Goal: Transaction & Acquisition: Purchase product/service

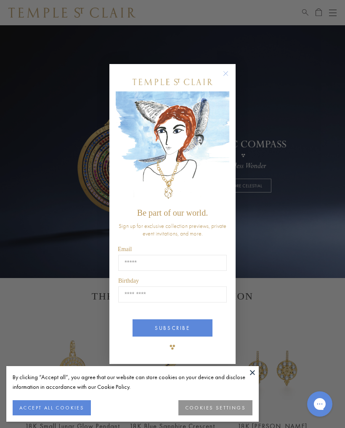
click at [129, 259] on input "Email" at bounding box center [172, 263] width 109 height 16
type input "**********"
click at [138, 287] on input "Birthday" at bounding box center [172, 294] width 109 height 16
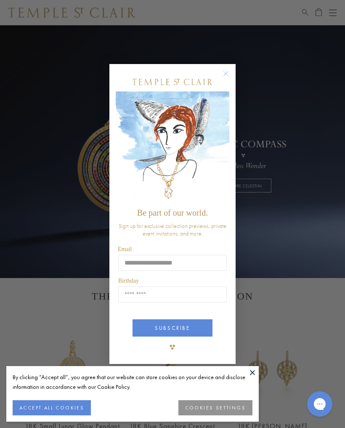
scroll to position [27, 0]
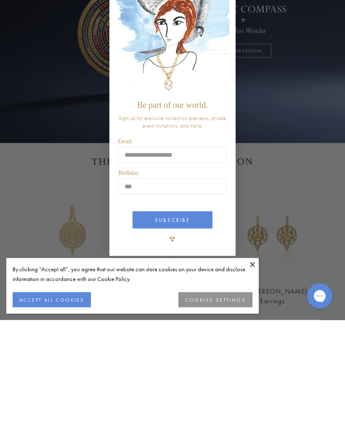
type input "*"
type input "*****"
click at [178, 319] on button "SUBSCRIBE" at bounding box center [173, 327] width 80 height 17
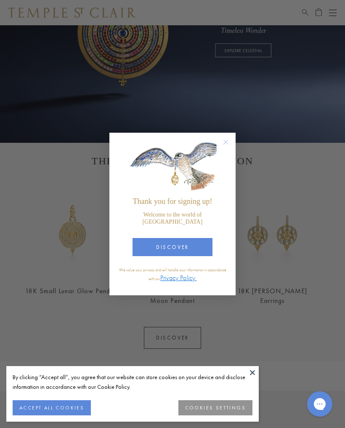
click at [179, 244] on button "DISCOVER" at bounding box center [173, 247] width 80 height 18
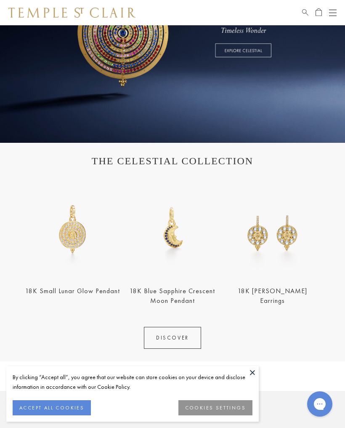
click at [76, 235] on img at bounding box center [72, 229] width 95 height 95
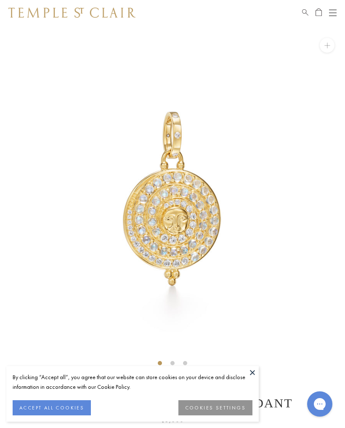
click at [257, 373] on button at bounding box center [252, 372] width 13 height 13
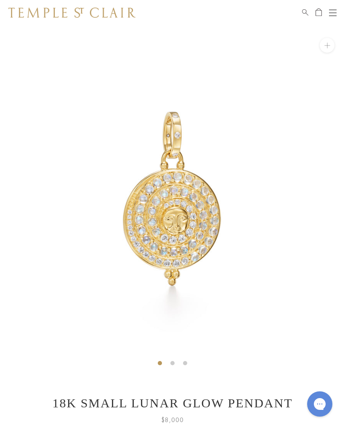
click at [331, 9] on button "Open navigation" at bounding box center [333, 13] width 8 height 10
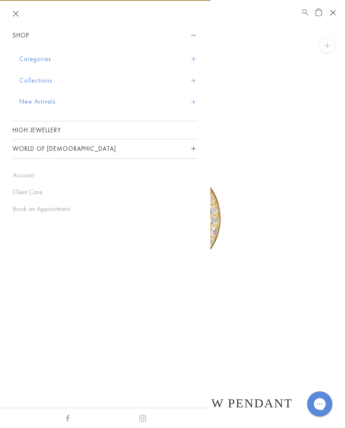
click at [41, 57] on button "Categories" at bounding box center [108, 58] width 179 height 21
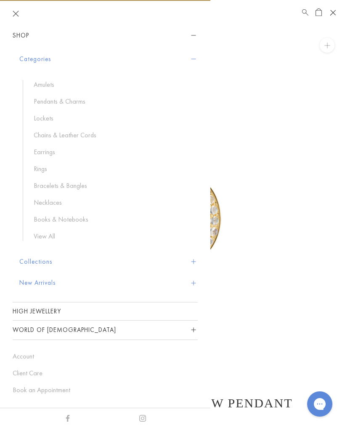
click at [66, 15] on header at bounding box center [105, 13] width 211 height 25
click at [23, 34] on button "Shop" at bounding box center [105, 35] width 185 height 19
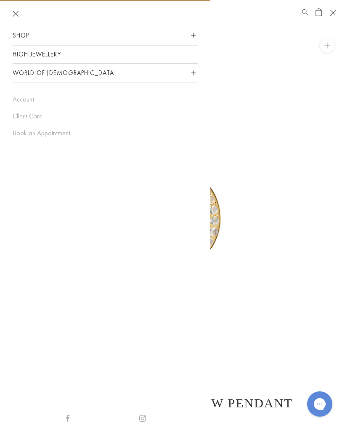
click at [39, 51] on link "High Jewellery" at bounding box center [105, 54] width 185 height 18
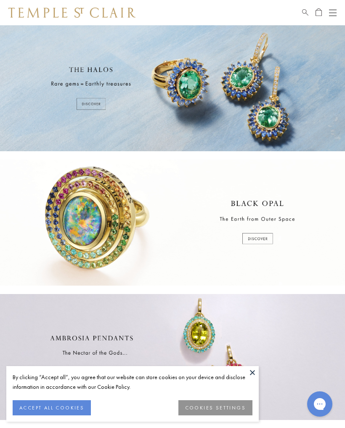
click at [252, 370] on button at bounding box center [252, 372] width 13 height 13
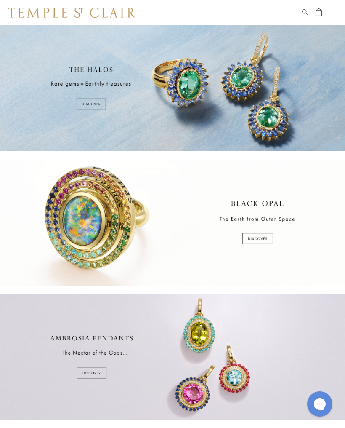
click at [331, 11] on button "Open navigation" at bounding box center [333, 13] width 8 height 10
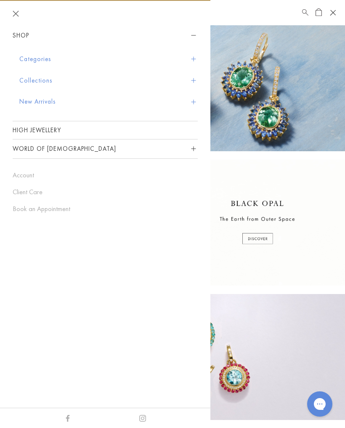
click at [45, 99] on button "New Arrivals" at bounding box center [108, 101] width 179 height 21
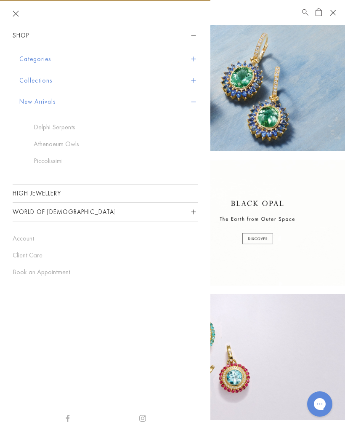
click at [57, 127] on link "Delphi Serpents" at bounding box center [112, 127] width 156 height 9
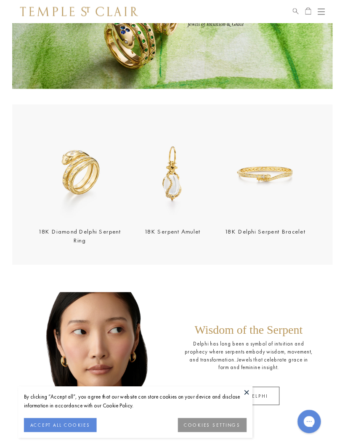
scroll to position [98, 0]
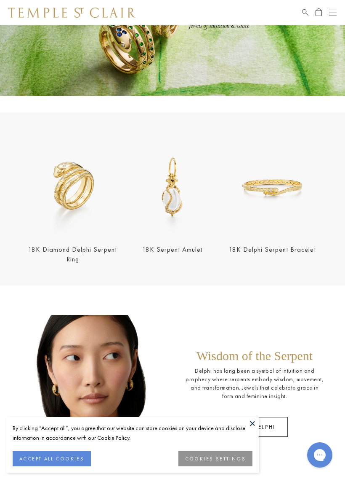
click at [69, 180] on img at bounding box center [72, 187] width 95 height 95
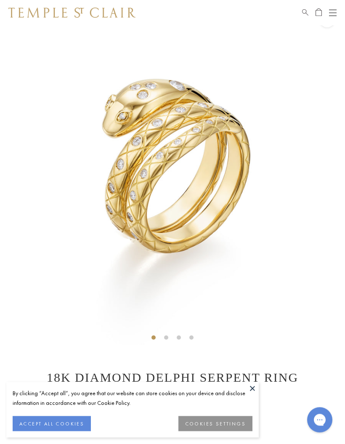
scroll to position [25, 0]
click at [64, 421] on button "ACCEPT ALL COOKIES" at bounding box center [52, 424] width 78 height 15
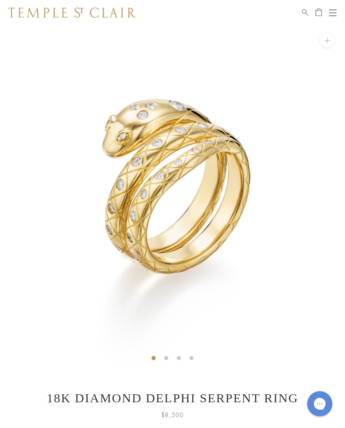
scroll to position [0, 0]
